Goal: Task Accomplishment & Management: Complete application form

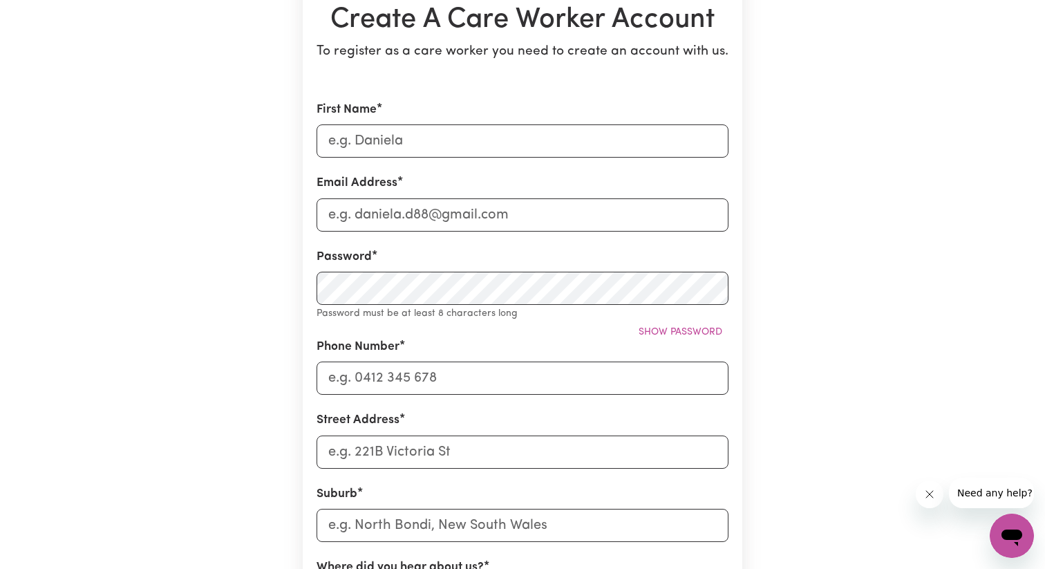
scroll to position [148, 0]
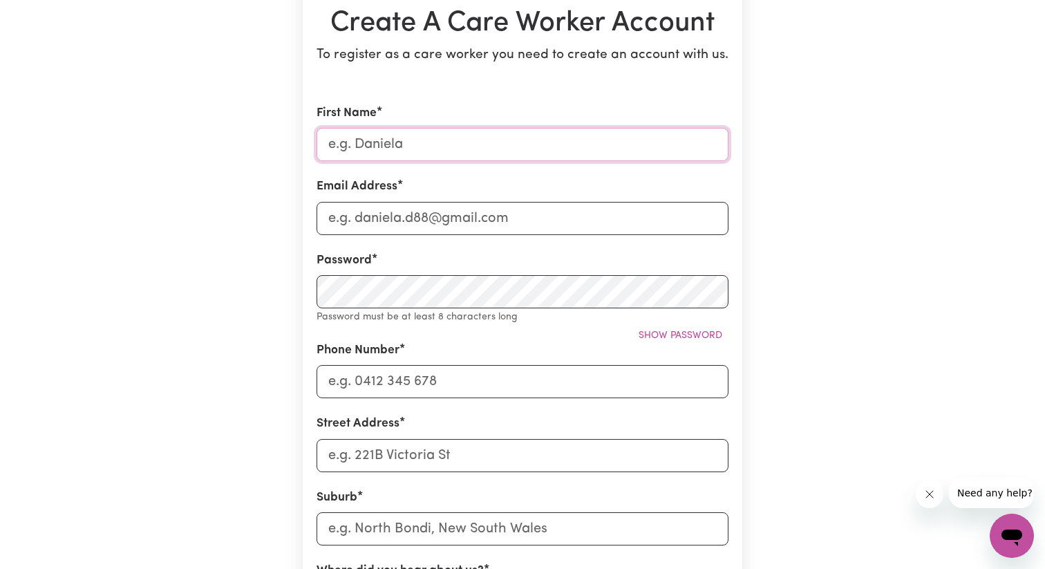
click at [396, 158] on input "First Name" at bounding box center [522, 144] width 412 height 33
type input "[PERSON_NAME]"
click at [346, 211] on input "Email Address" at bounding box center [522, 218] width 412 height 33
type input "[EMAIL_ADDRESS][DOMAIN_NAME]"
type input "0414012494"
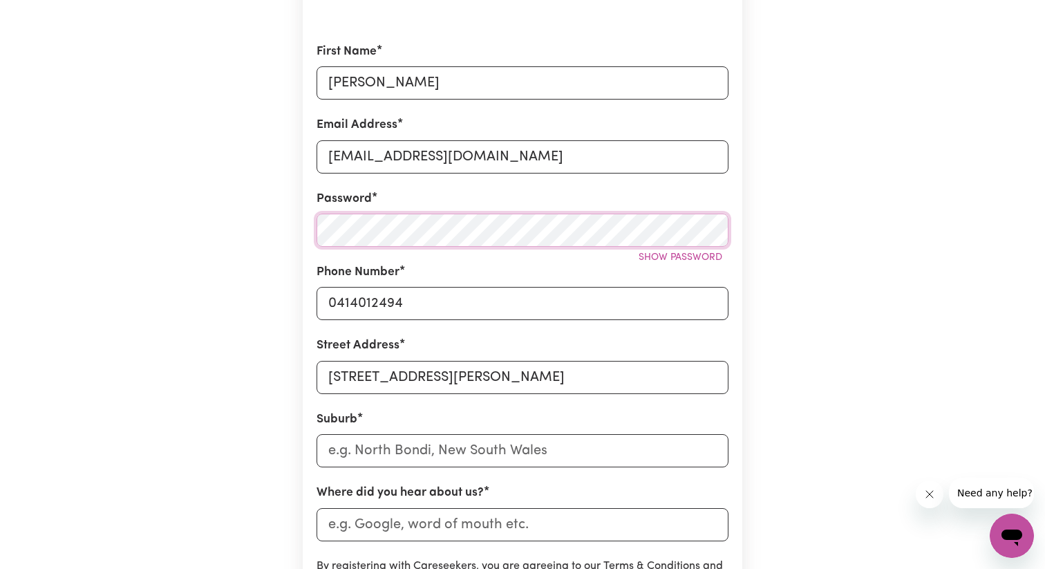
scroll to position [211, 0]
click at [531, 388] on input "[STREET_ADDRESS][PERSON_NAME]" at bounding box center [522, 375] width 412 height 33
drag, startPoint x: 469, startPoint y: 379, endPoint x: 737, endPoint y: 390, distance: 268.3
click at [737, 390] on section "Create A Care Worker Account To register as a care worker you need to create an…" at bounding box center [522, 334] width 439 height 904
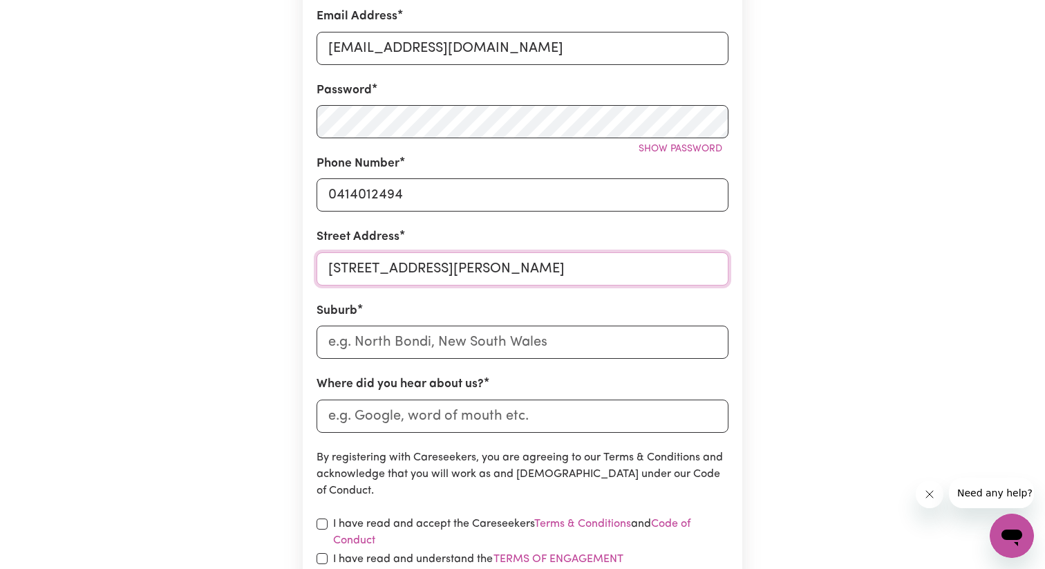
scroll to position [327, 0]
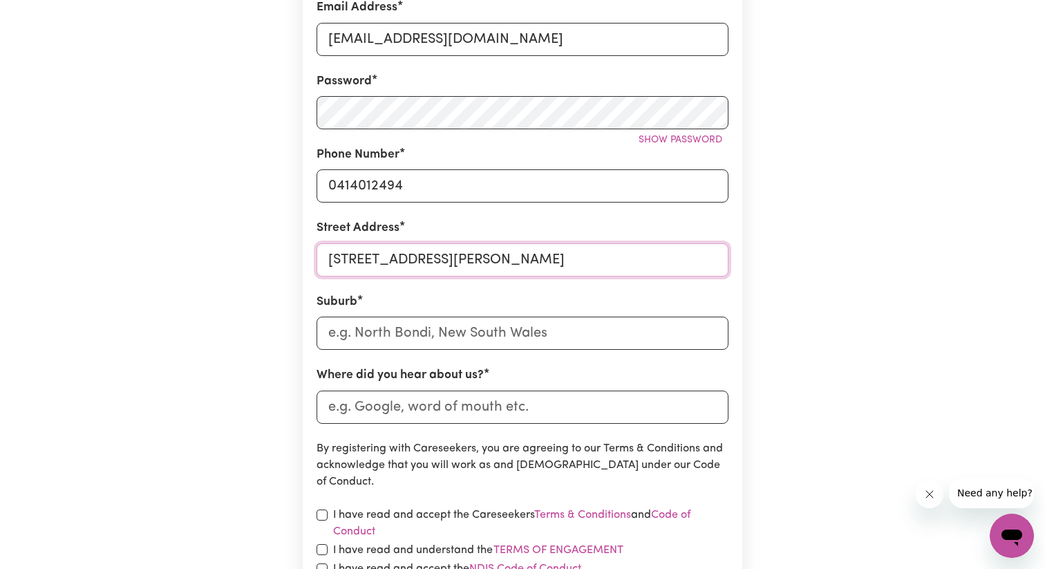
type input "[STREET_ADDRESS][PERSON_NAME]"
click at [681, 340] on input "text" at bounding box center [522, 332] width 412 height 33
type input "Ultimo"
type input "Ultimo, [GEOGRAPHIC_DATA], 2007"
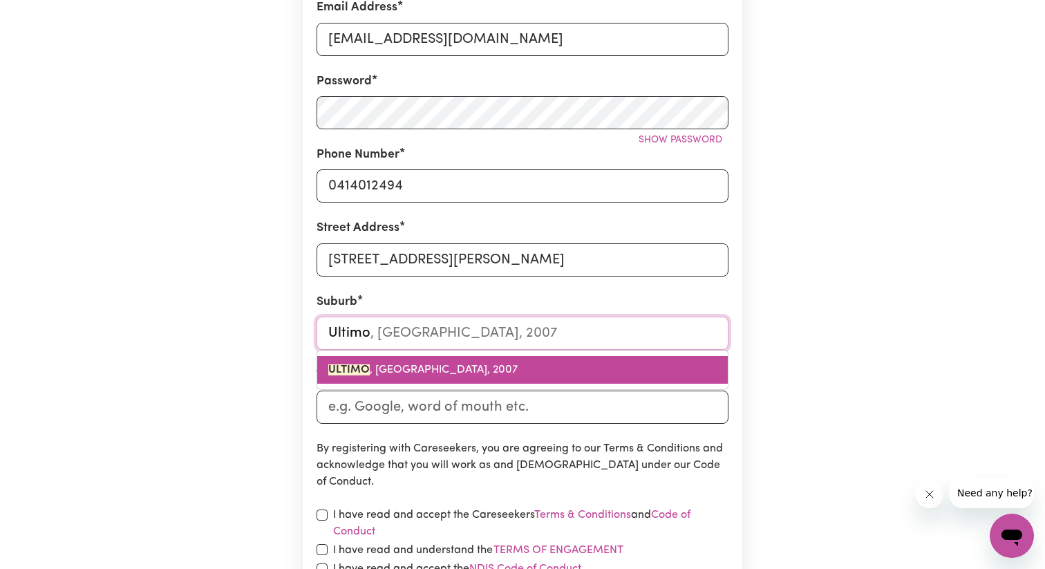
click at [600, 367] on link "ULTIMO , [GEOGRAPHIC_DATA], 2007" at bounding box center [522, 370] width 410 height 28
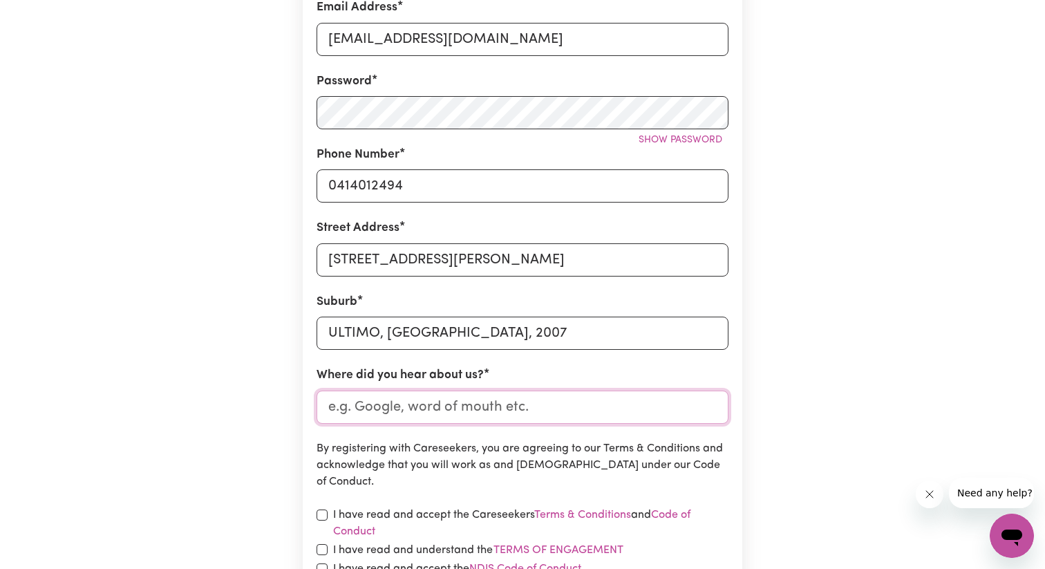
click at [546, 408] on input "Where did you hear about us?" at bounding box center [522, 406] width 412 height 33
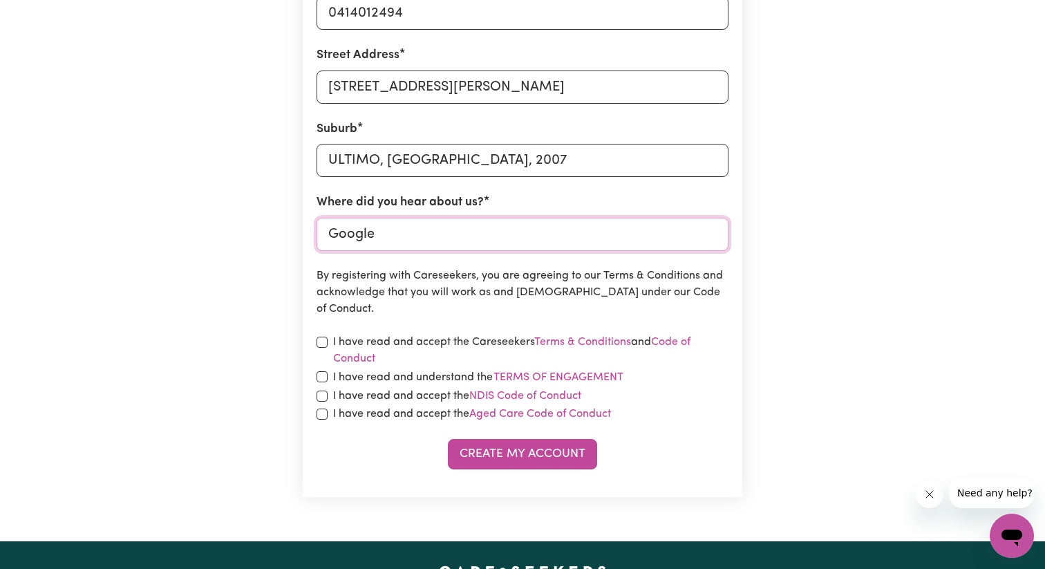
scroll to position [514, 0]
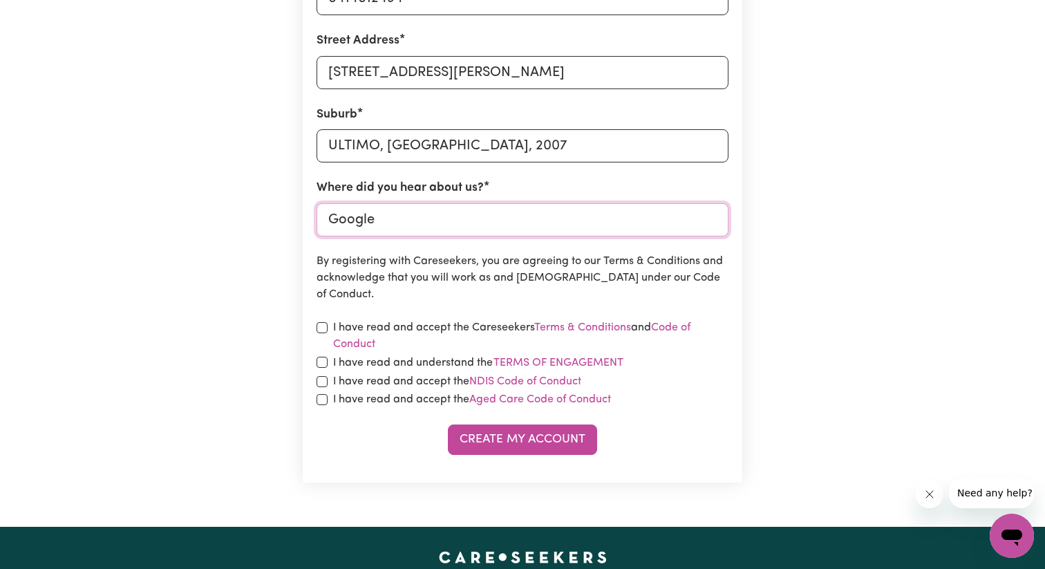
type input "Google"
click at [320, 330] on input "checkbox" at bounding box center [321, 327] width 11 height 11
checkbox input "true"
click at [323, 354] on div "I have read and understand the Terms of Engagement" at bounding box center [522, 363] width 412 height 18
click at [321, 377] on input "checkbox" at bounding box center [321, 381] width 11 height 11
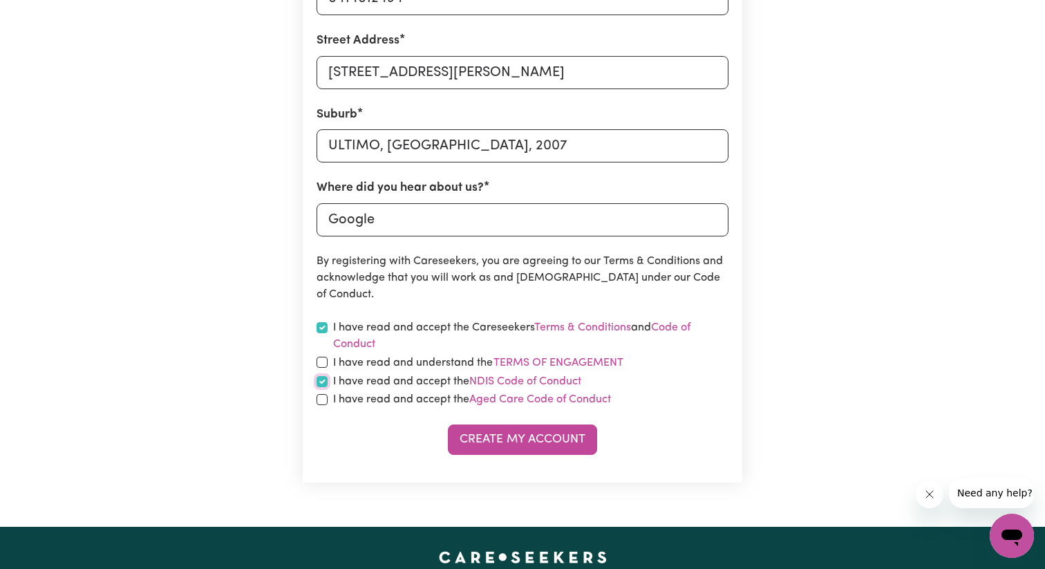
checkbox input "true"
click at [321, 366] on input "checkbox" at bounding box center [321, 362] width 11 height 11
checkbox input "true"
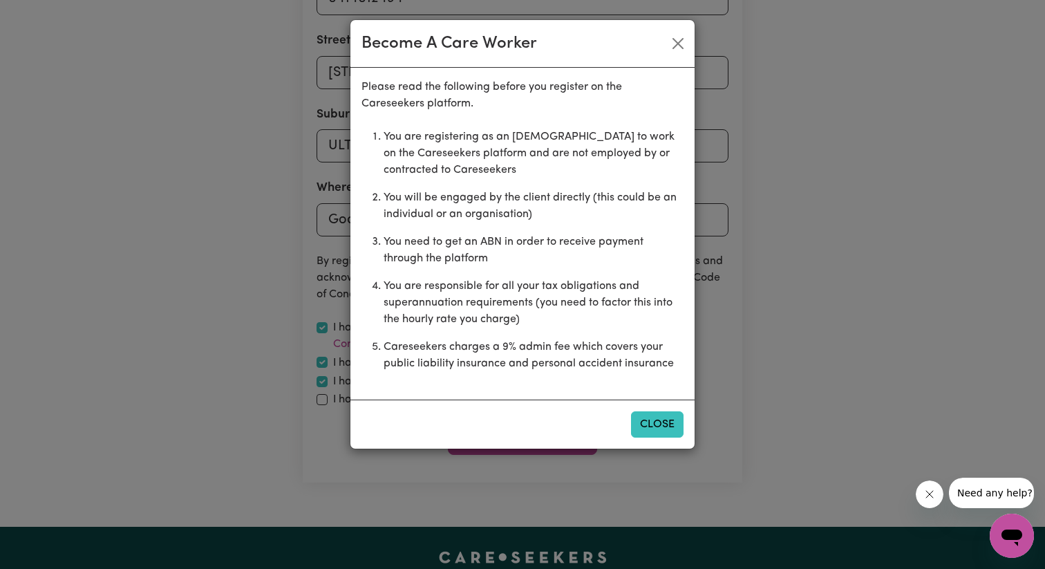
click at [654, 426] on button "Close" at bounding box center [657, 424] width 53 height 26
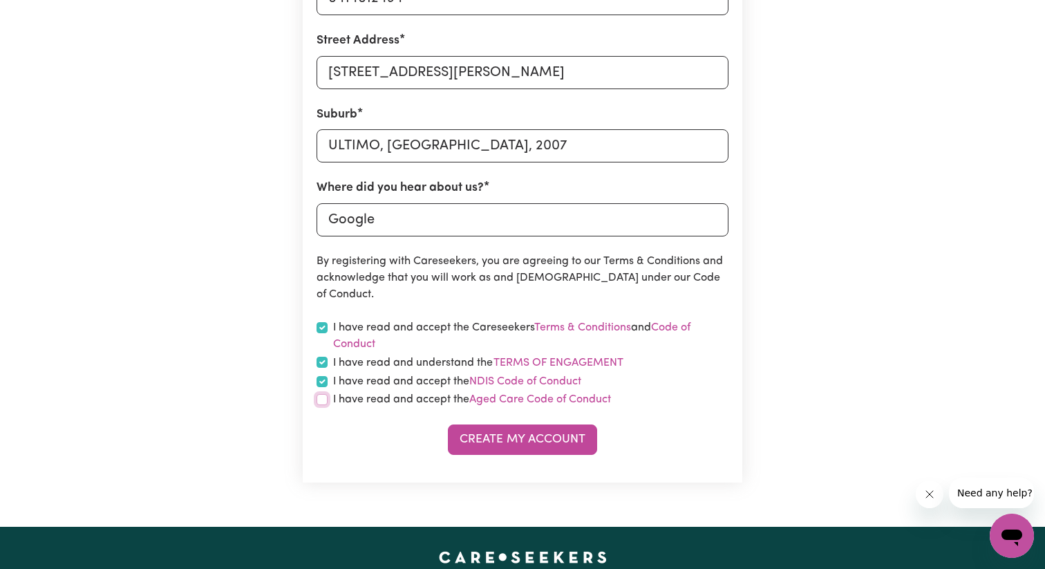
click at [323, 397] on input "checkbox" at bounding box center [321, 399] width 11 height 11
checkbox input "true"
click at [471, 437] on button "Create My Account" at bounding box center [522, 439] width 149 height 30
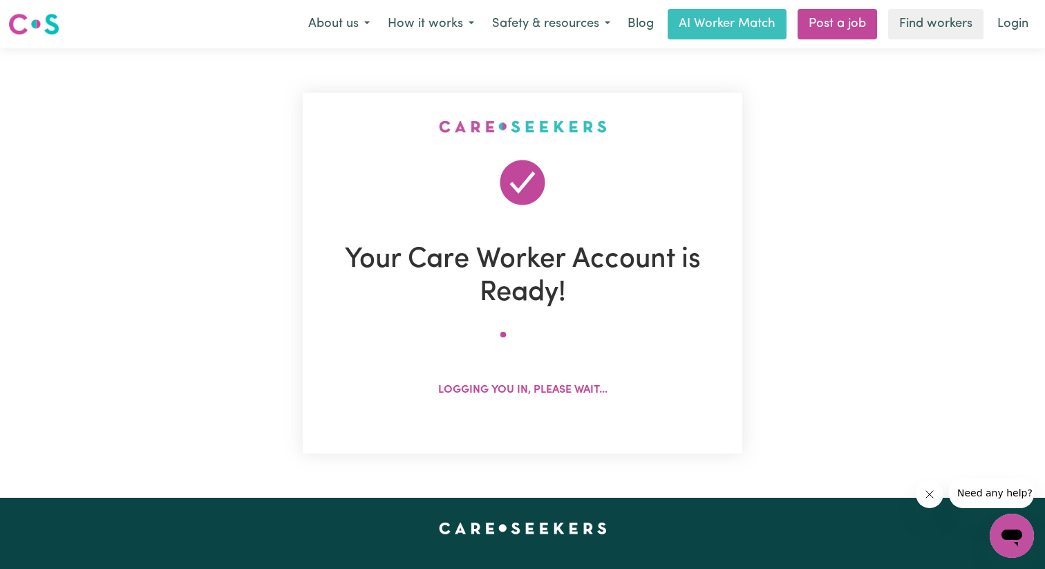
scroll to position [0, 0]
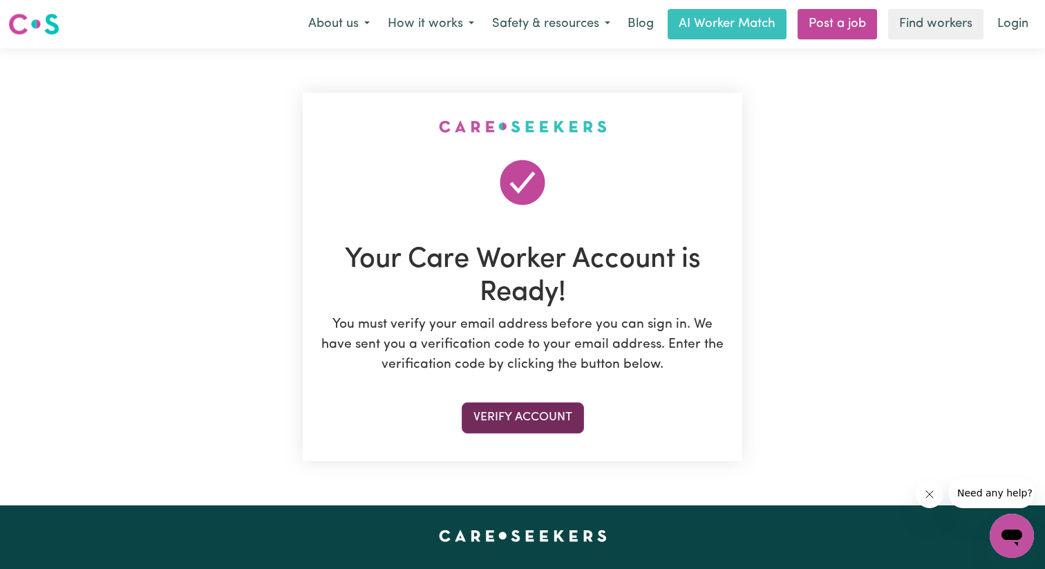
click at [544, 410] on button "Verify Account" at bounding box center [523, 417] width 122 height 30
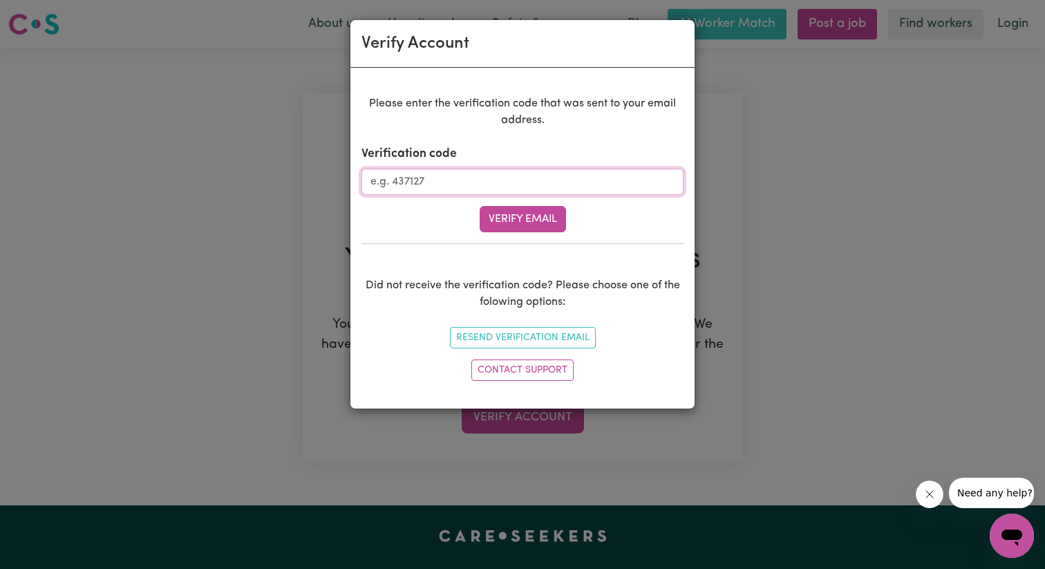
click at [478, 175] on input "Verification code" at bounding box center [522, 182] width 322 height 26
type input "848404"
click at [493, 218] on button "Verify Email" at bounding box center [523, 219] width 86 height 26
